Goal: Navigation & Orientation: Find specific page/section

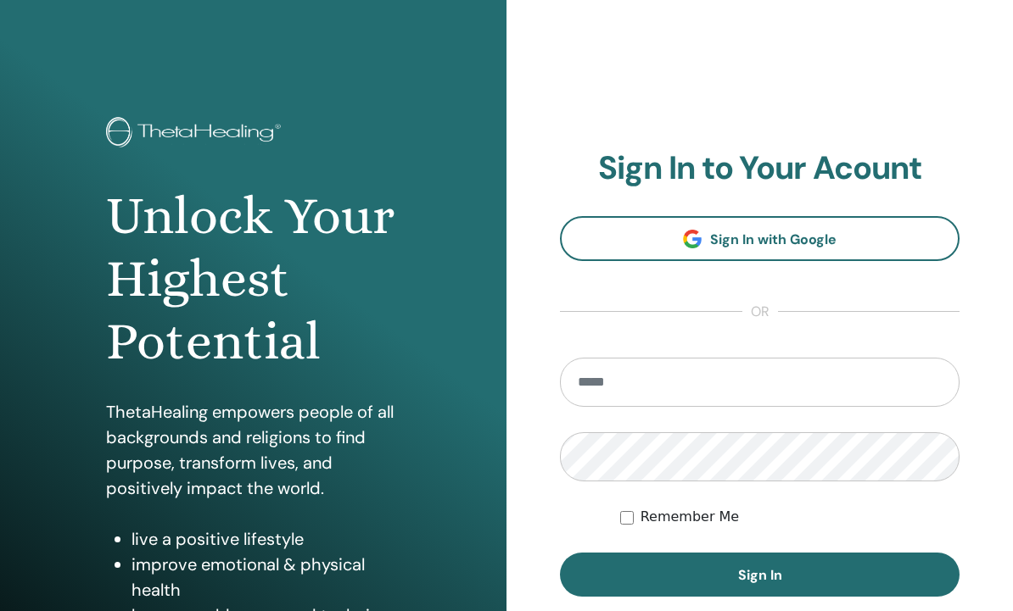
click at [829, 377] on input "email" at bounding box center [759, 382] width 399 height 49
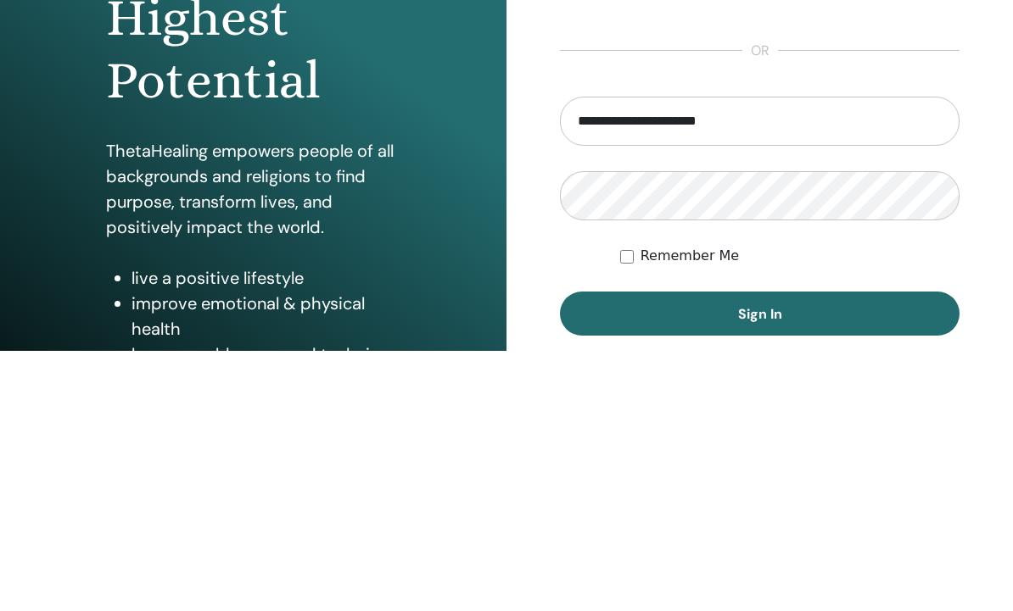
type input "**********"
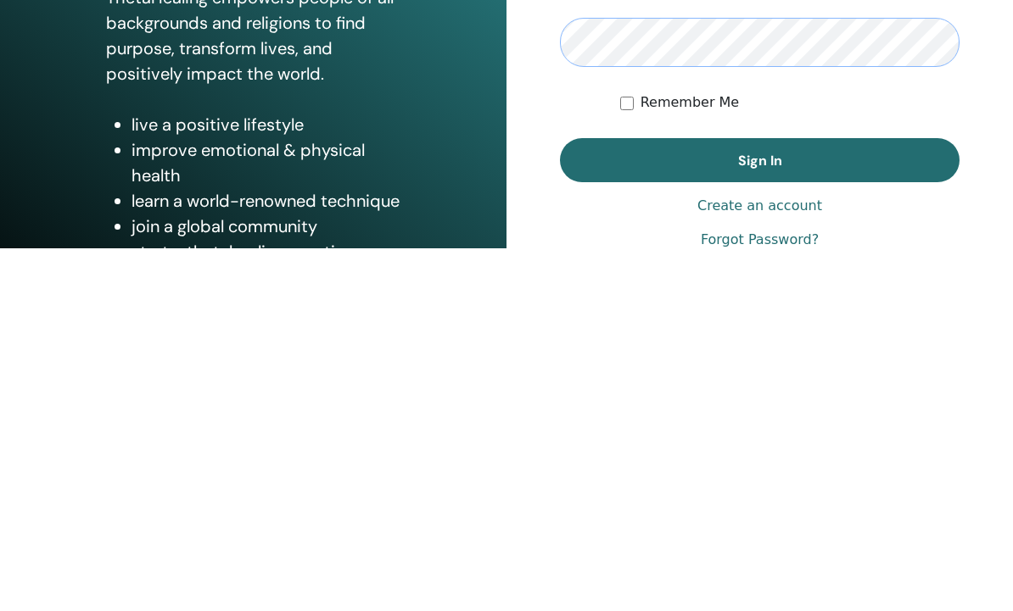
scroll to position [53, 0]
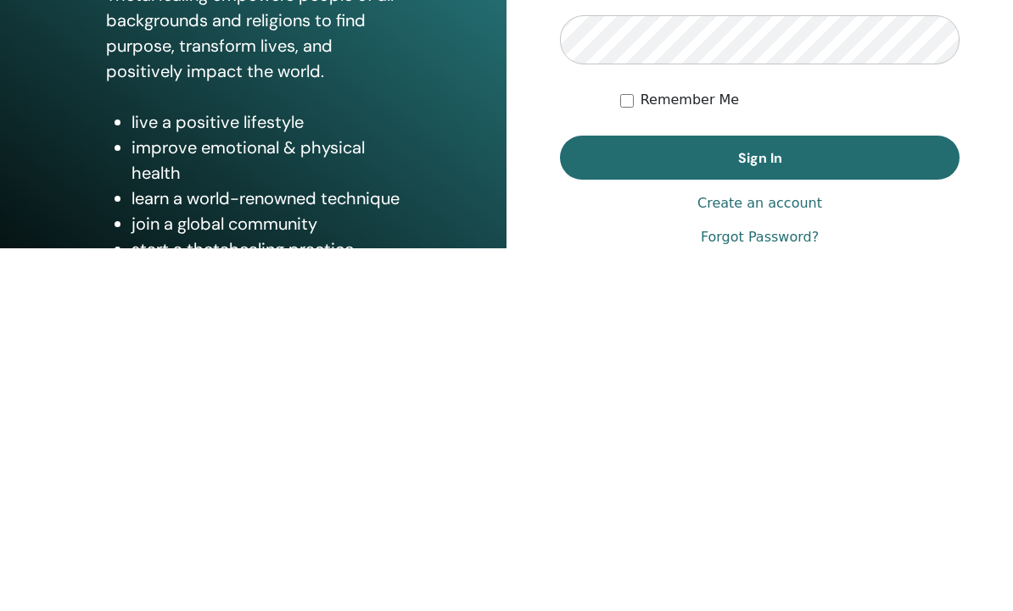
click at [823, 500] on button "Sign In" at bounding box center [759, 522] width 399 height 44
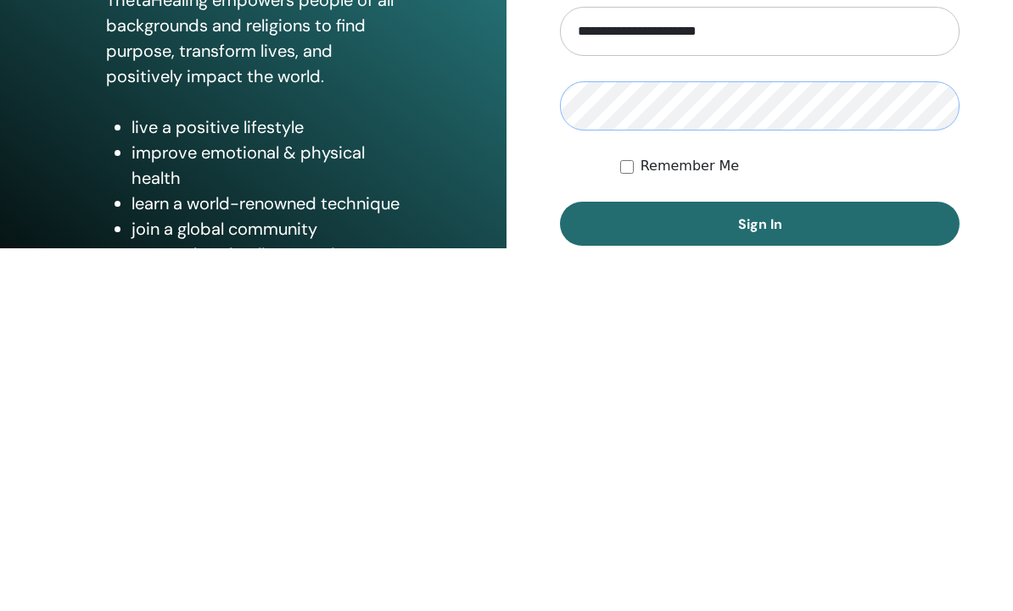
scroll to position [66, 0]
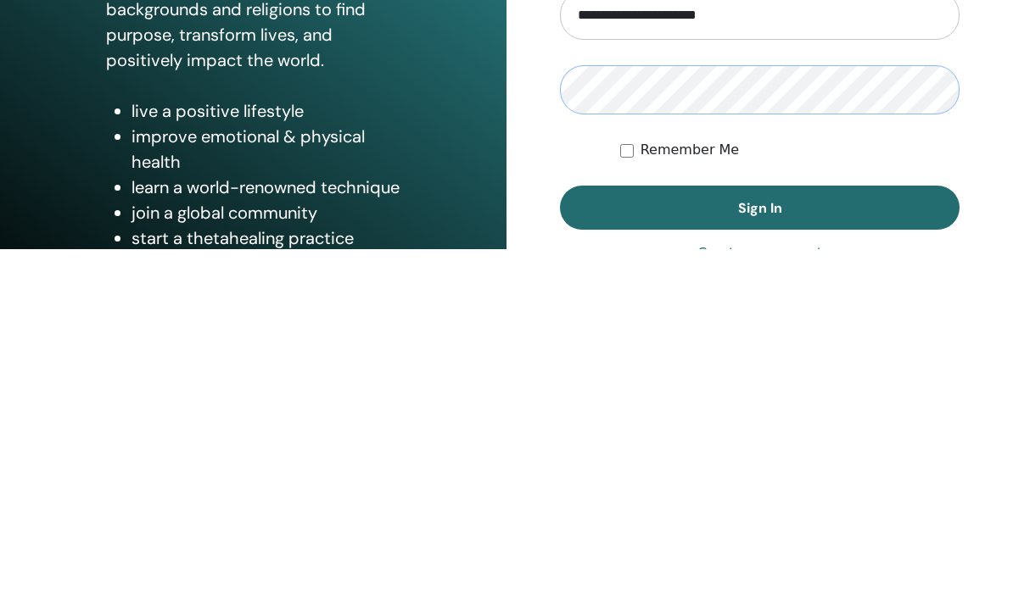
click at [812, 548] on button "Sign In" at bounding box center [759, 570] width 399 height 44
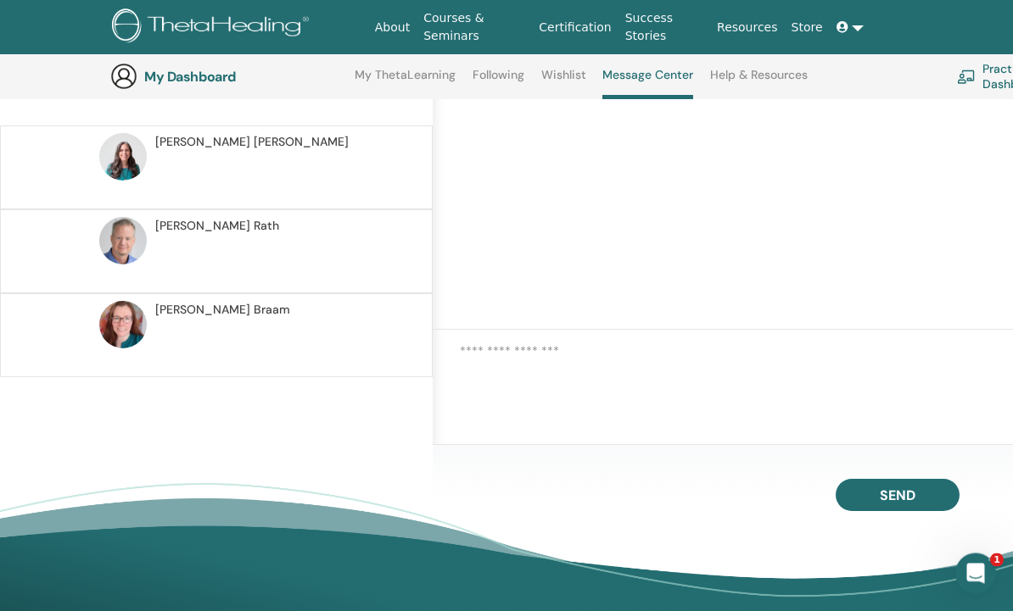
scroll to position [268, 0]
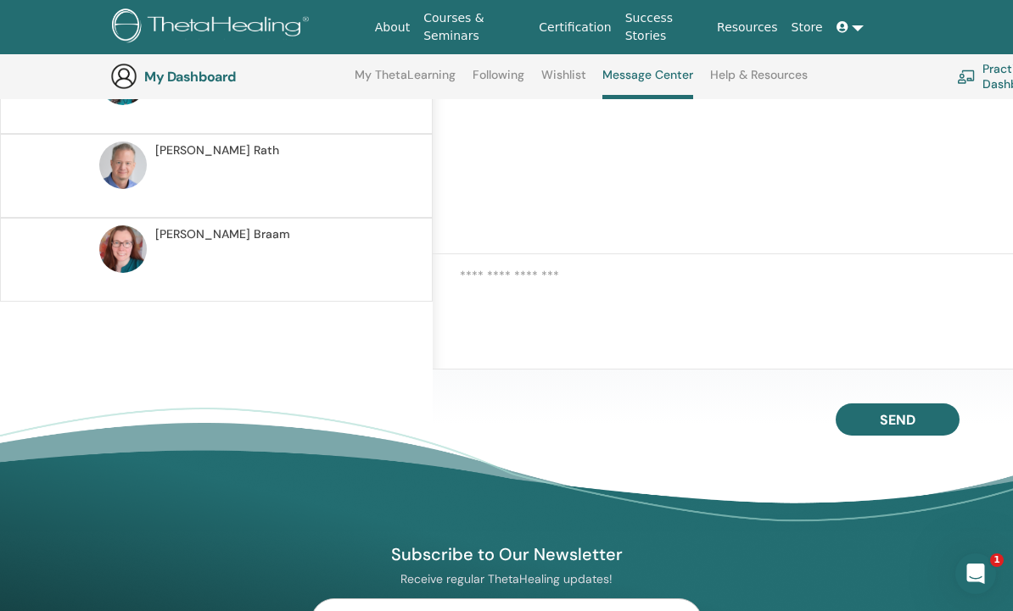
click at [124, 258] on img at bounding box center [122, 249] width 47 height 47
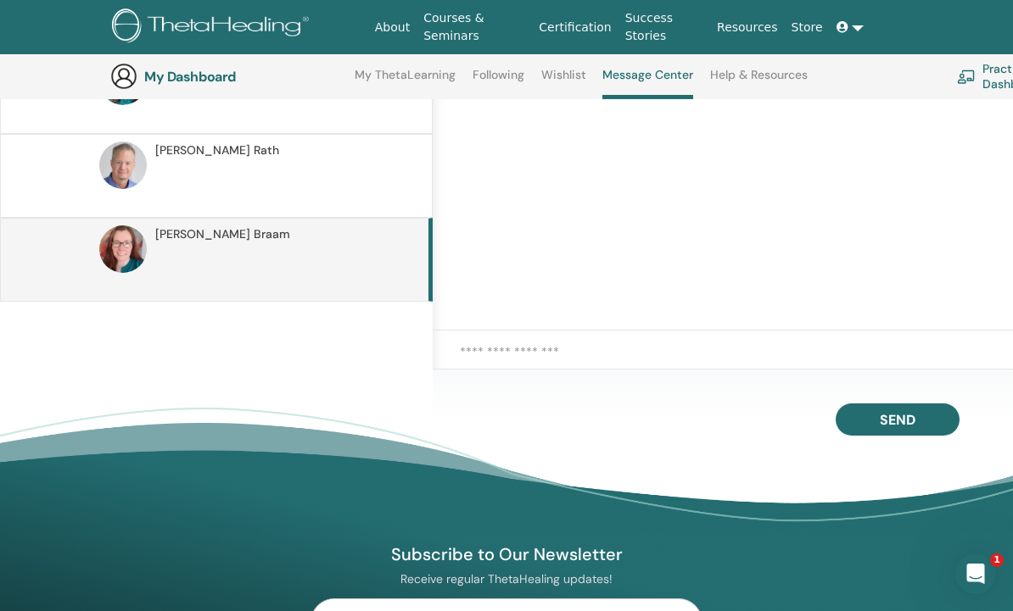
click at [146, 244] on img at bounding box center [122, 249] width 47 height 47
click at [109, 256] on img at bounding box center [122, 249] width 47 height 47
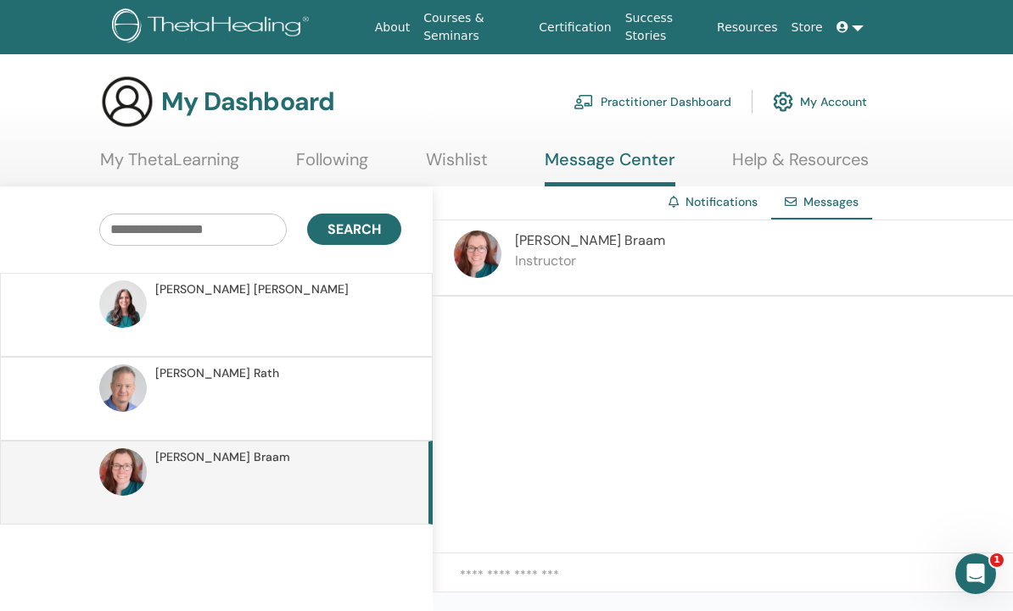
click at [117, 154] on link "My ThetaLearning" at bounding box center [169, 165] width 139 height 33
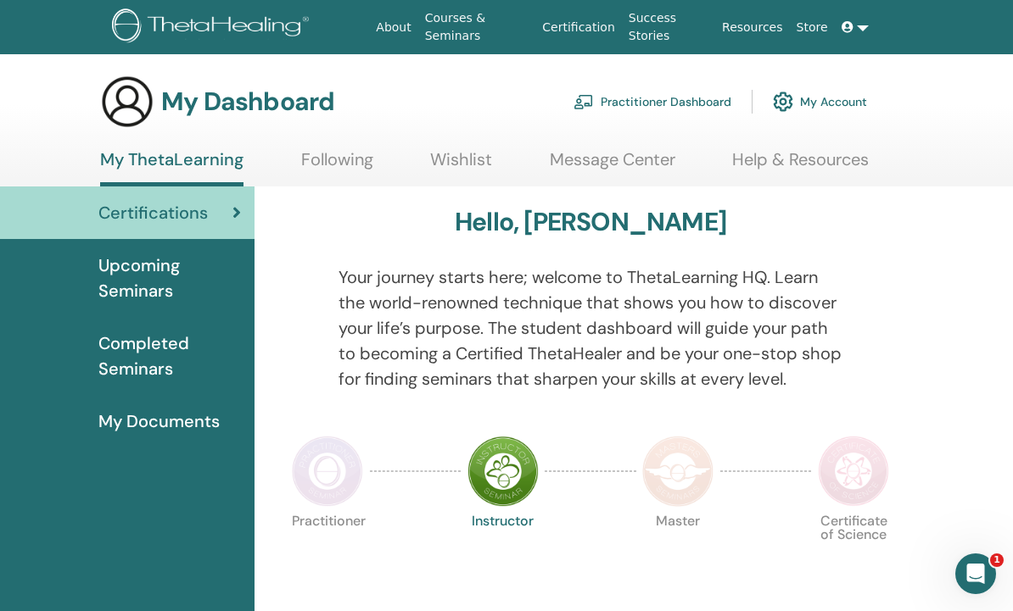
click at [130, 421] on span "My Documents" at bounding box center [158, 421] width 121 height 25
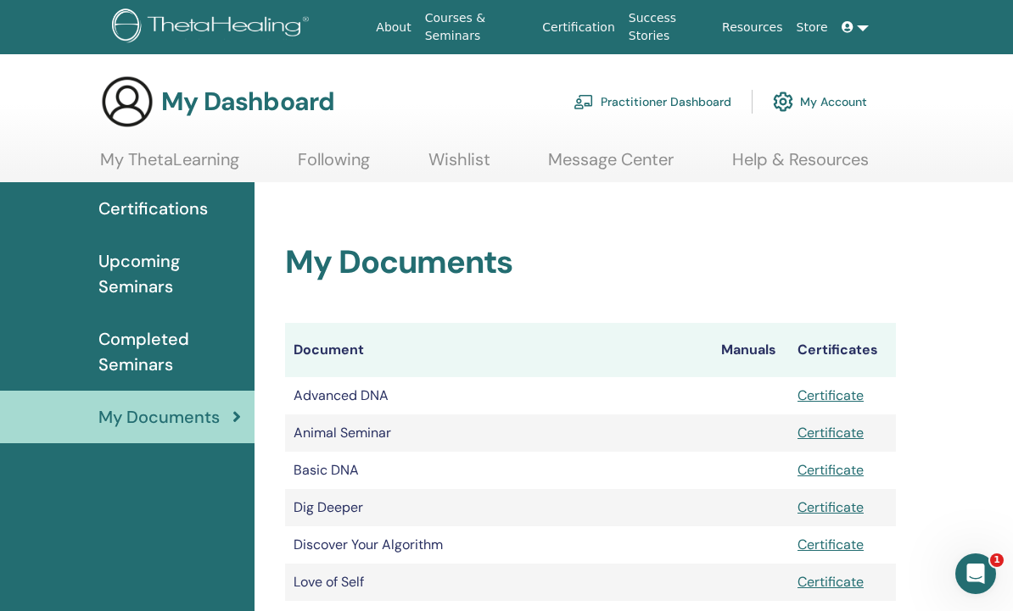
click at [106, 278] on span "Upcoming Seminars" at bounding box center [169, 273] width 142 height 51
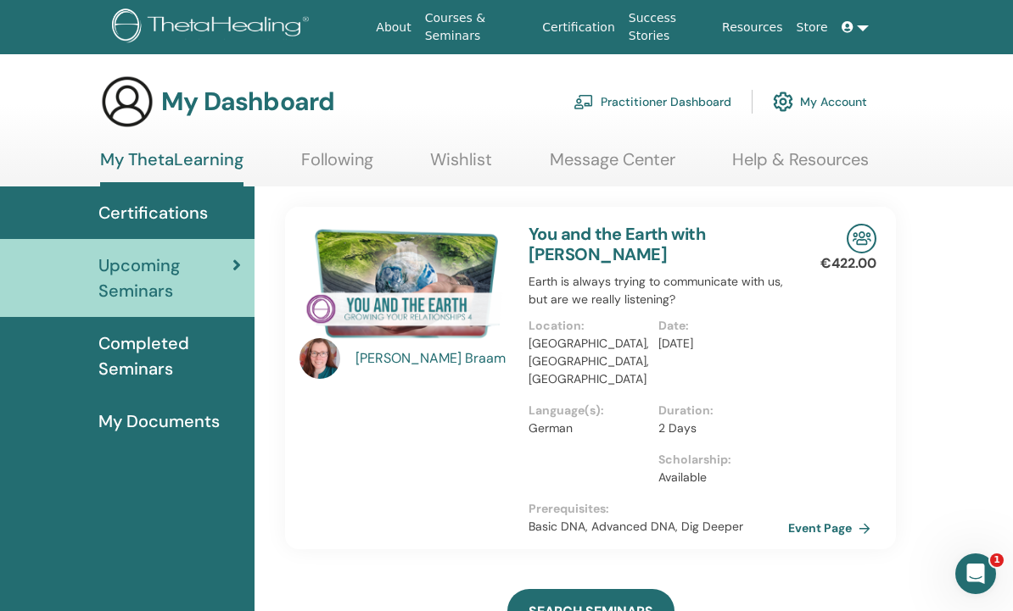
click at [321, 366] on img at bounding box center [319, 358] width 41 height 41
click at [393, 349] on div "[PERSON_NAME]" at bounding box center [433, 359] width 157 height 20
click at [385, 352] on div "[PERSON_NAME]" at bounding box center [433, 359] width 157 height 20
click at [310, 349] on img at bounding box center [319, 358] width 41 height 41
click at [296, 345] on div "[PERSON_NAME]" at bounding box center [403, 378] width 229 height 309
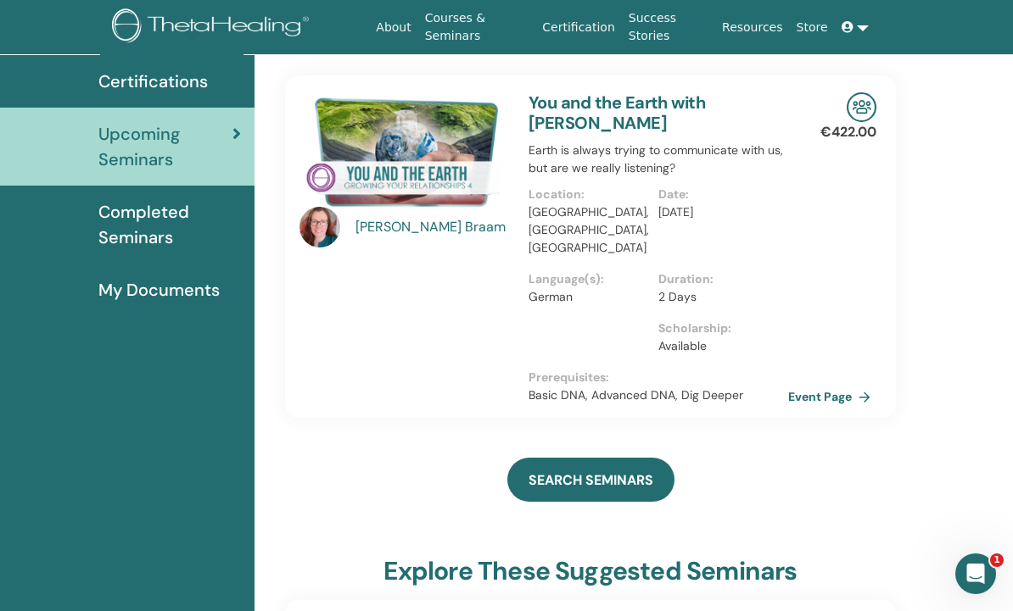
scroll to position [197, 0]
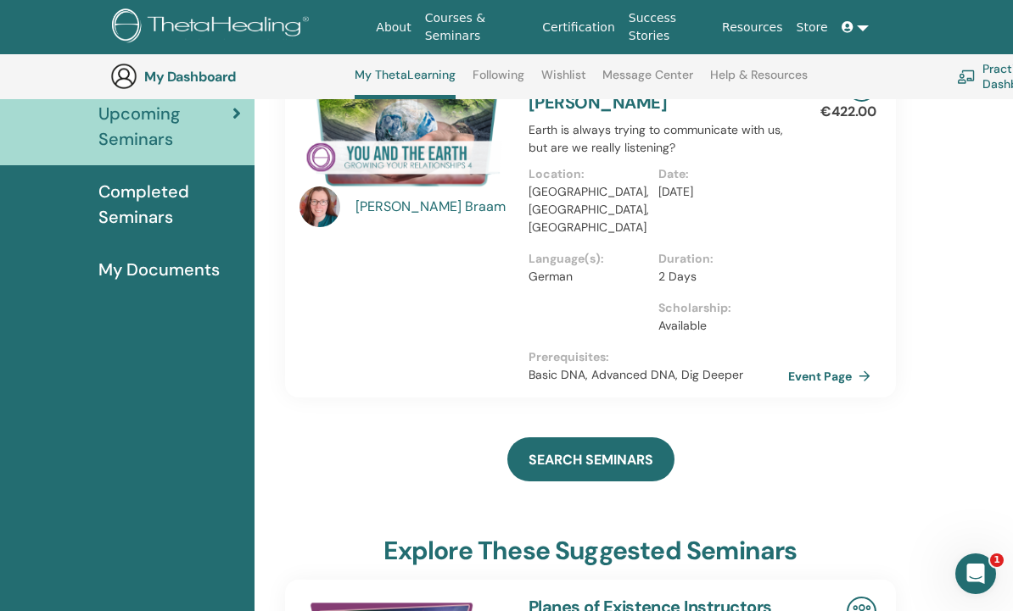
click at [630, 455] on link "SEARCH SEMINARS" at bounding box center [590, 460] width 167 height 44
